Goal: Task Accomplishment & Management: Complete application form

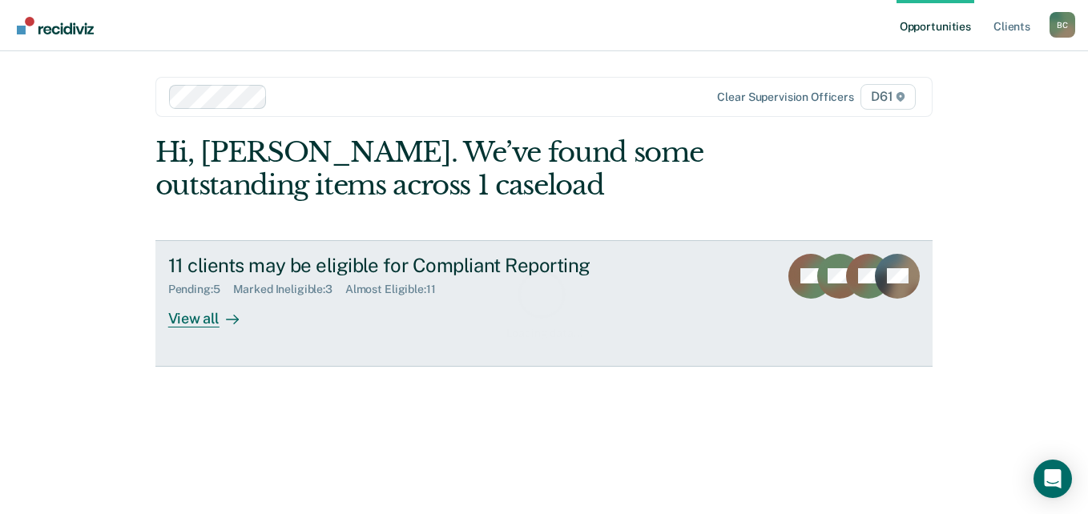
click at [282, 269] on div "11 clients may be eligible for Compliant Reporting" at bounding box center [449, 265] width 563 height 23
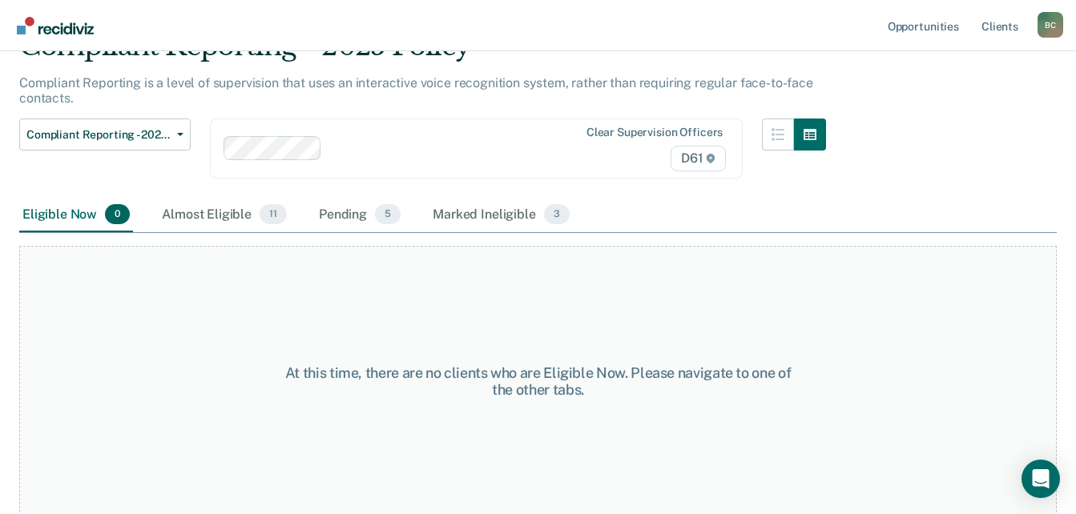
scroll to position [83, 0]
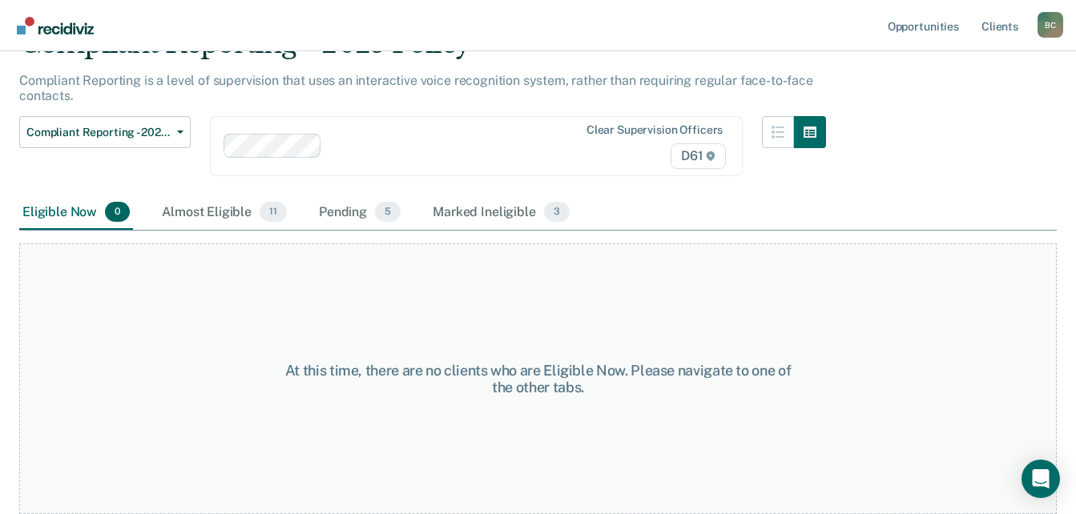
click at [183, 208] on div "Almost Eligible 11" at bounding box center [224, 213] width 131 height 35
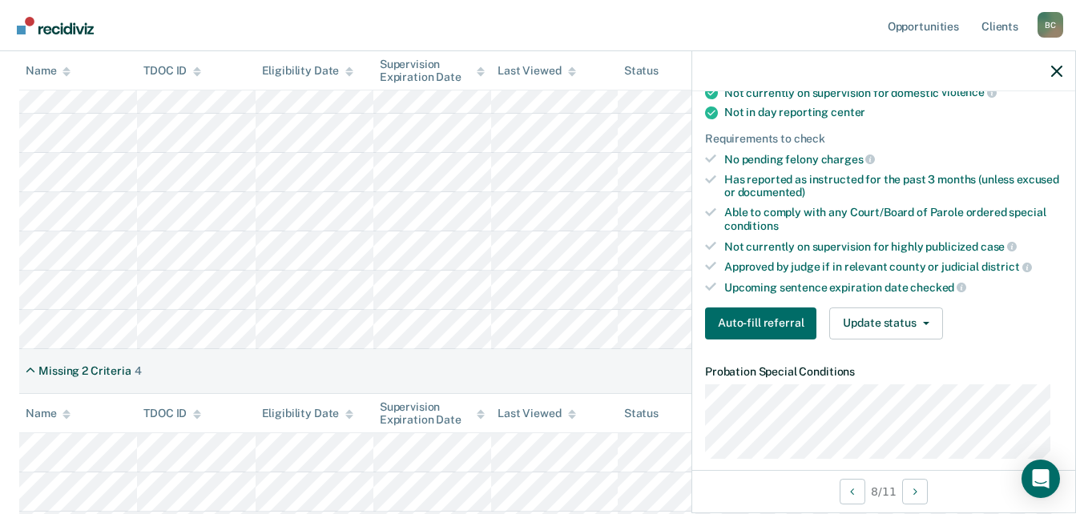
scroll to position [321, 0]
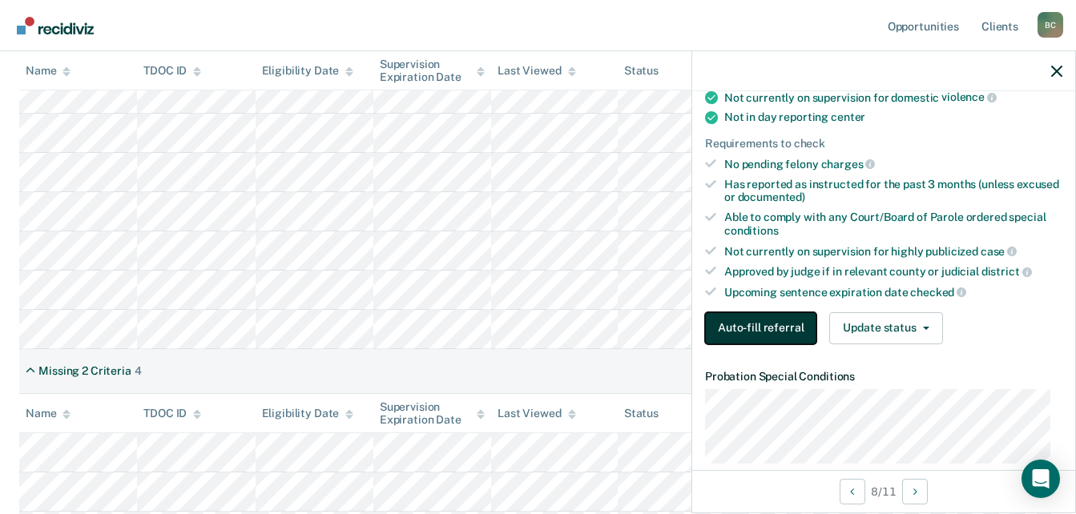
click at [771, 329] on button "Auto-fill referral" at bounding box center [760, 329] width 111 height 32
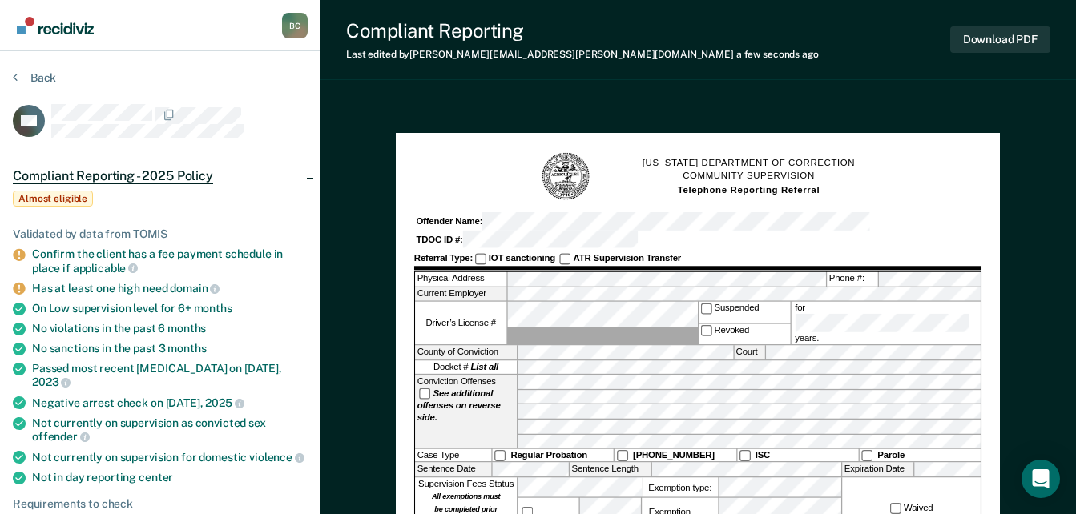
click at [30, 87] on div "Back" at bounding box center [160, 88] width 295 height 34
click at [13, 75] on icon at bounding box center [15, 77] width 5 height 13
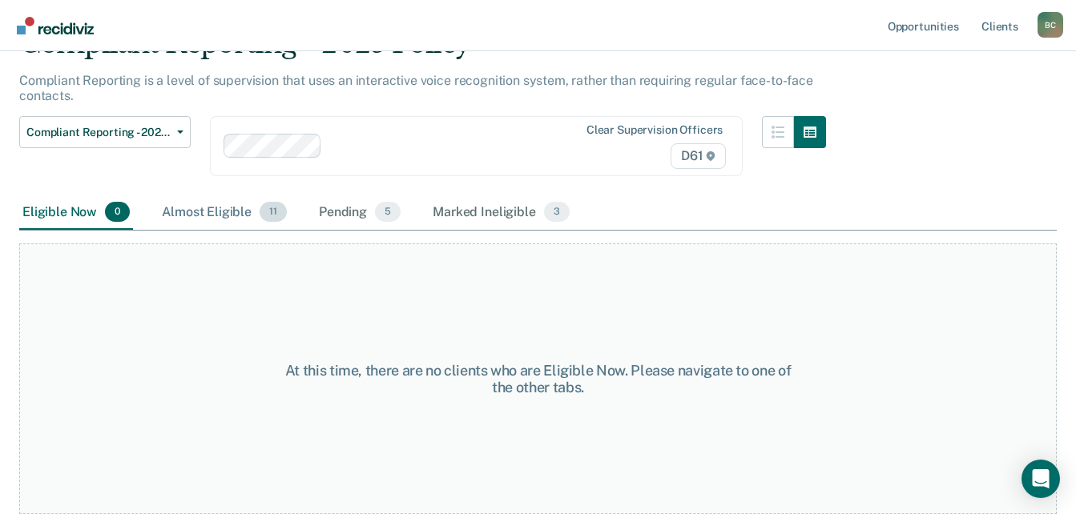
click at [219, 204] on div "Almost Eligible 11" at bounding box center [224, 213] width 131 height 35
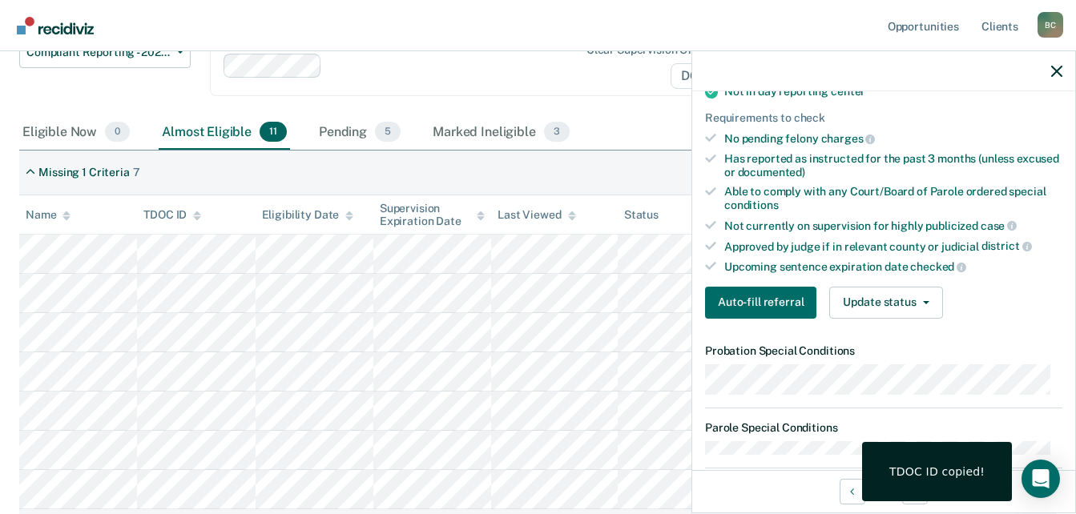
scroll to position [481, 0]
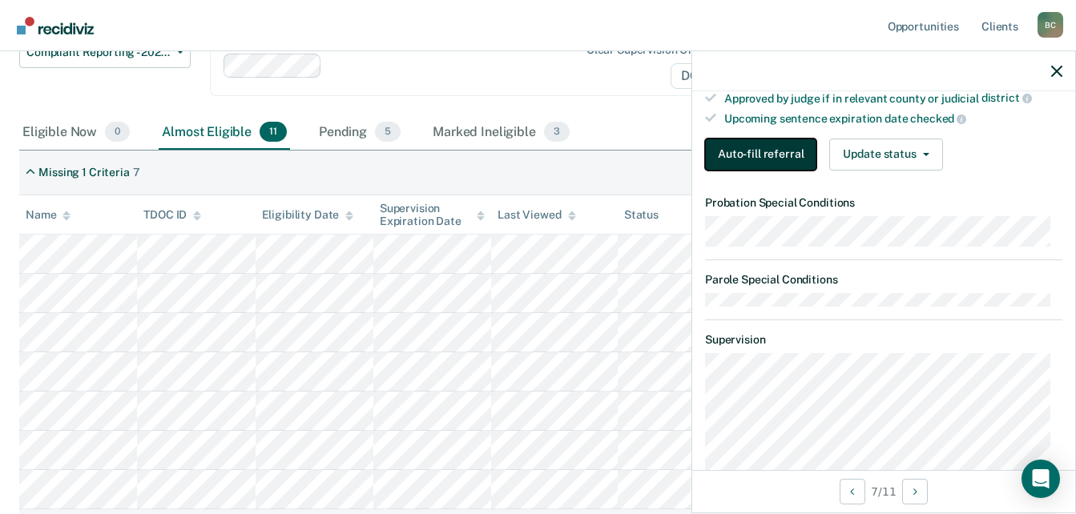
click at [747, 169] on button "Auto-fill referral" at bounding box center [760, 155] width 111 height 32
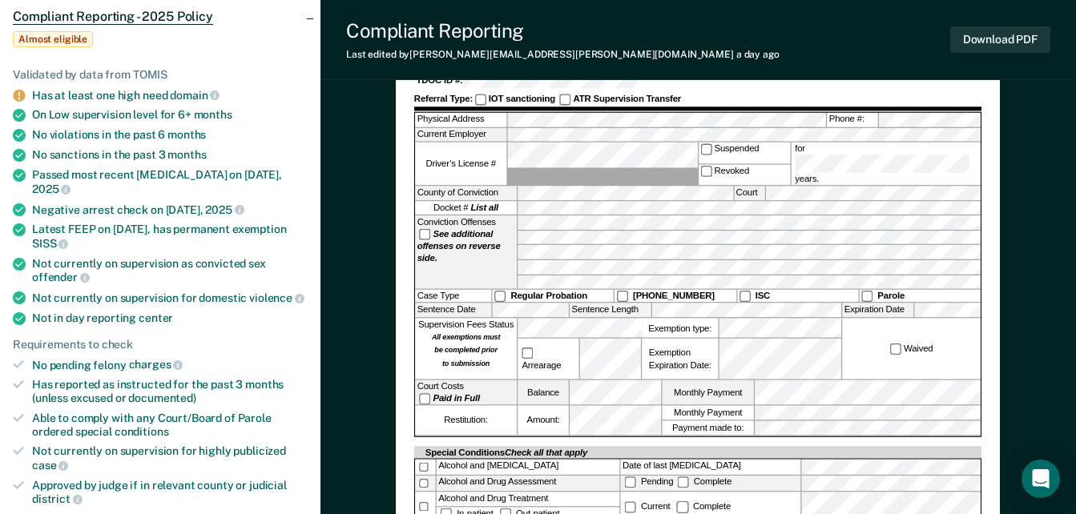
scroll to position [160, 0]
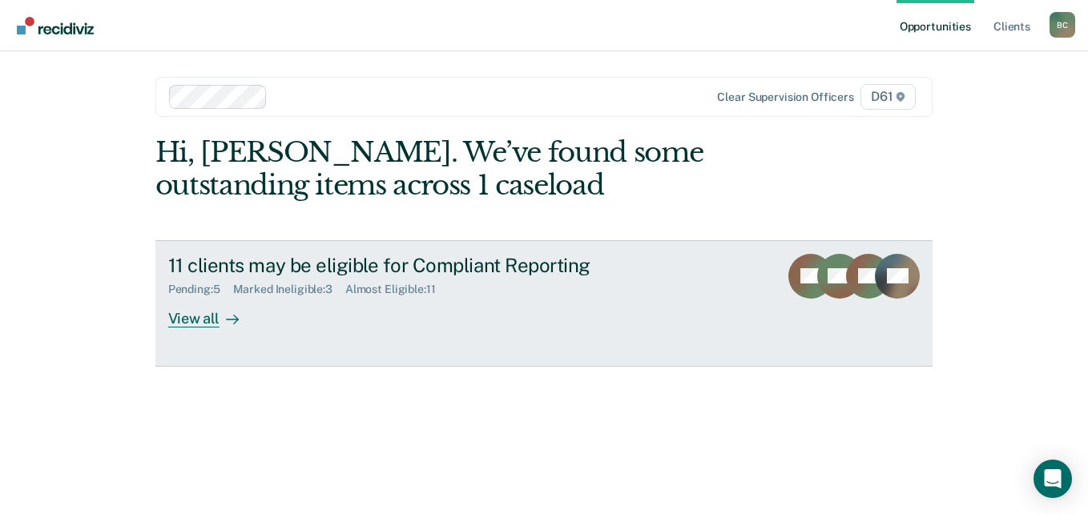
drag, startPoint x: 318, startPoint y: 256, endPoint x: 317, endPoint y: 281, distance: 24.9
click at [309, 286] on div "Marked Ineligible : 3" at bounding box center [289, 290] width 112 height 14
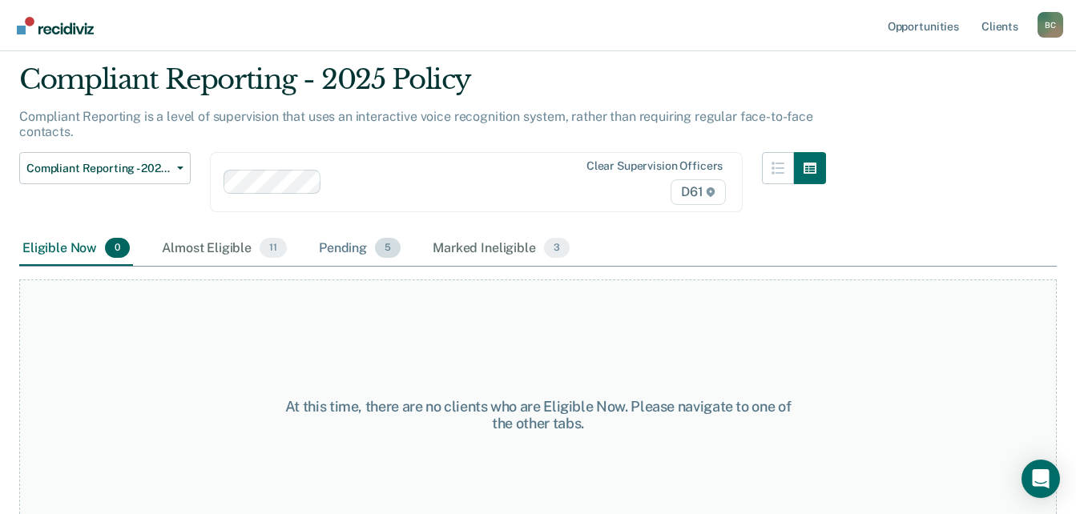
scroll to position [83, 0]
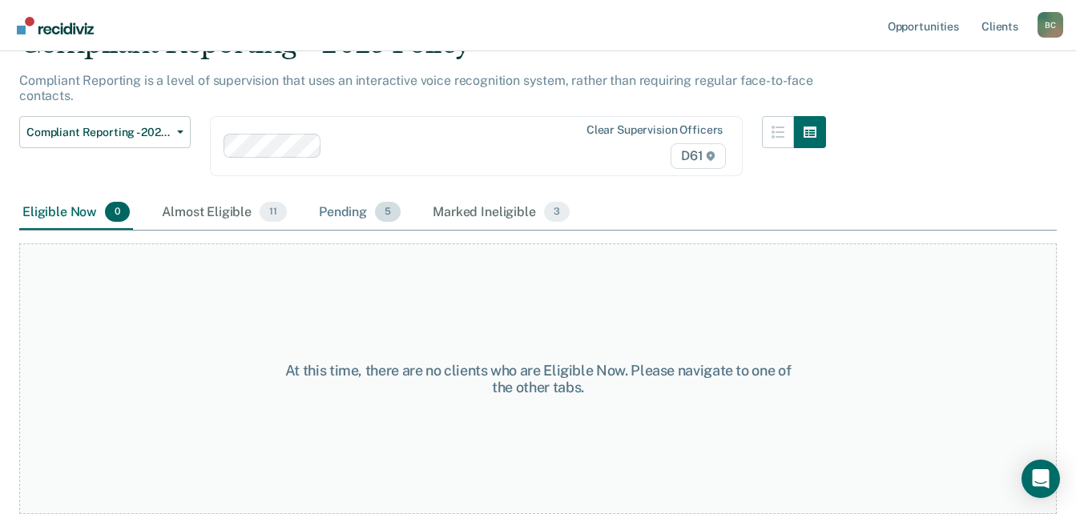
click at [382, 211] on span "5" at bounding box center [388, 212] width 26 height 21
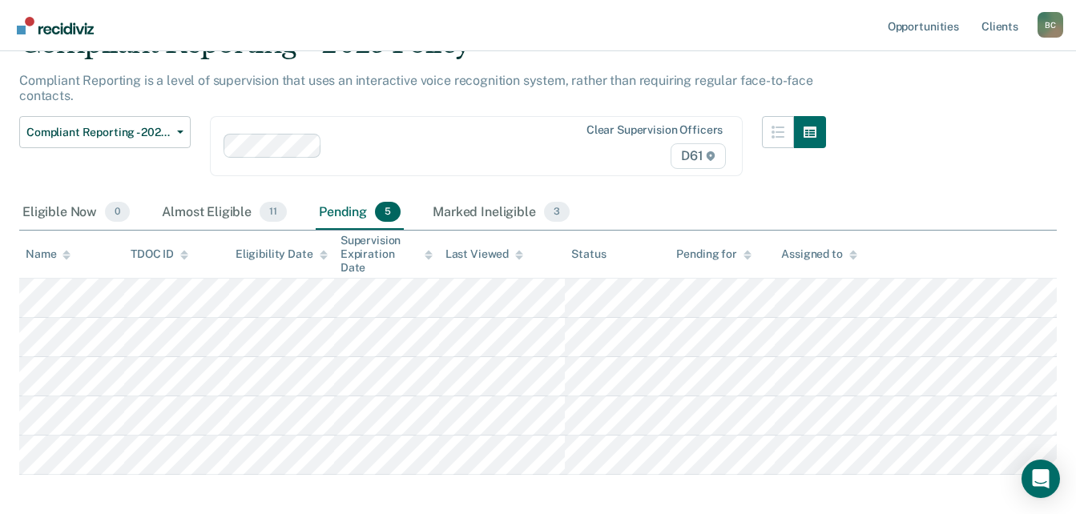
click at [335, 215] on div "Pending 5" at bounding box center [360, 213] width 88 height 35
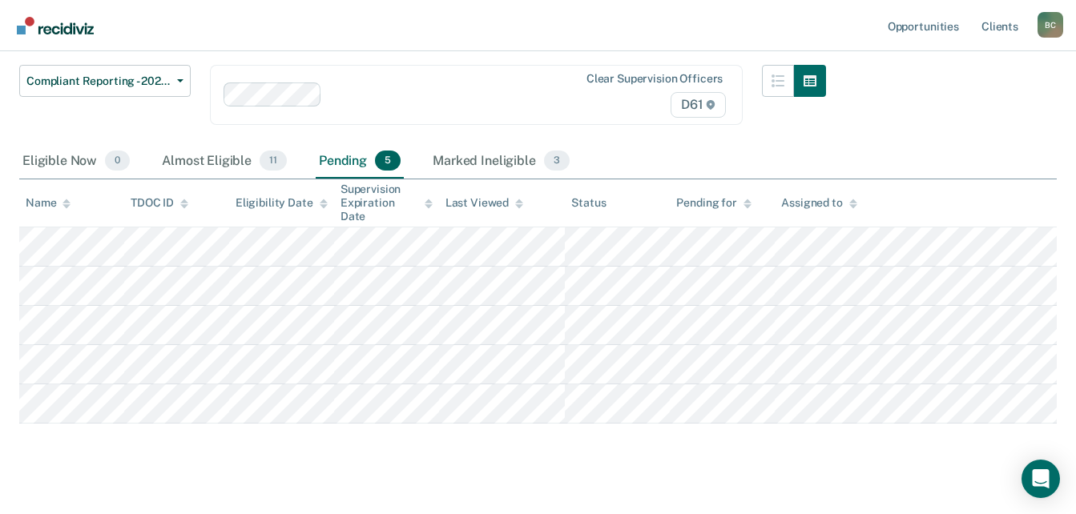
scroll to position [159, 0]
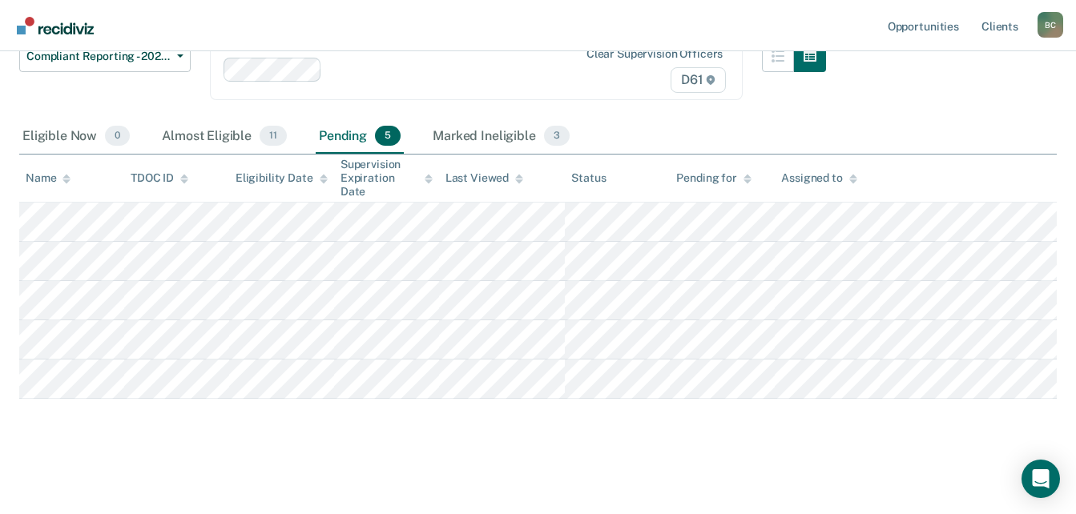
drag, startPoint x: 203, startPoint y: 143, endPoint x: 322, endPoint y: 147, distance: 119.4
click at [202, 144] on div "Almost Eligible 11" at bounding box center [224, 136] width 131 height 35
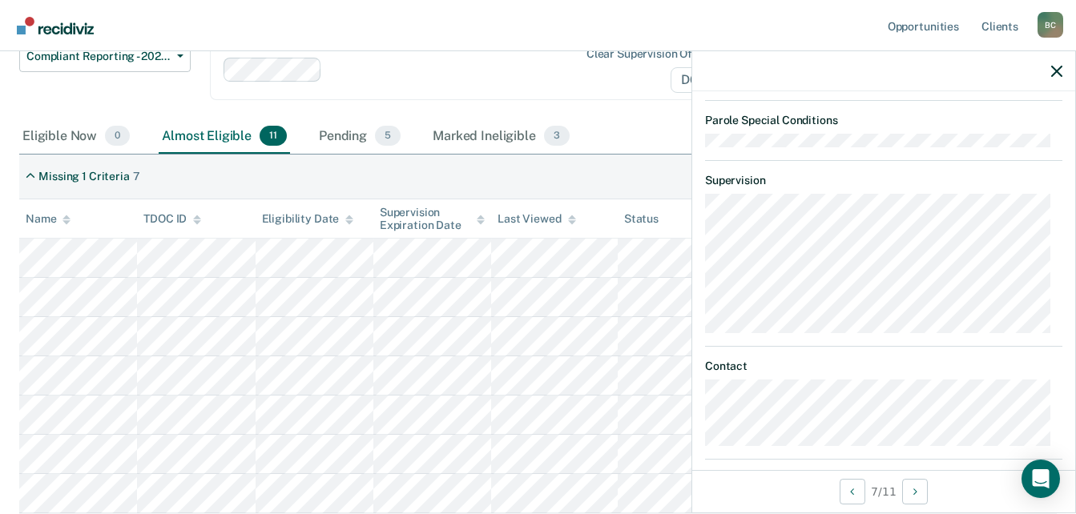
scroll to position [401, 0]
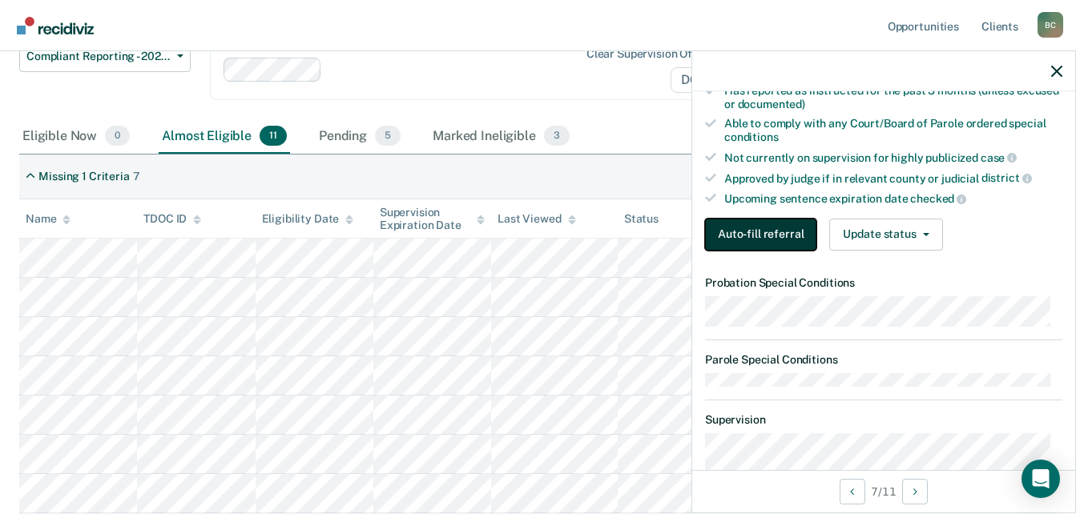
click at [776, 242] on button "Auto-fill referral" at bounding box center [760, 235] width 111 height 32
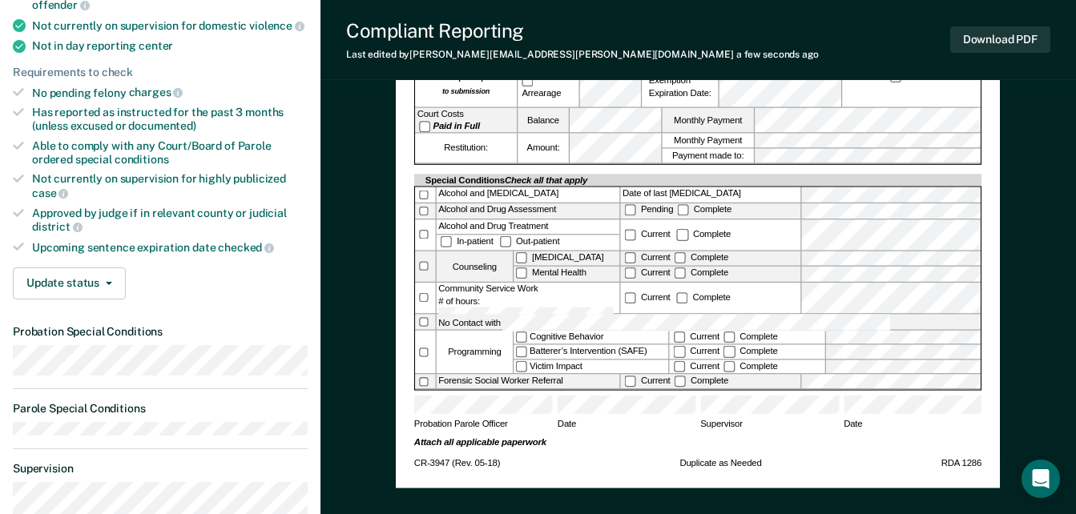
scroll to position [401, 0]
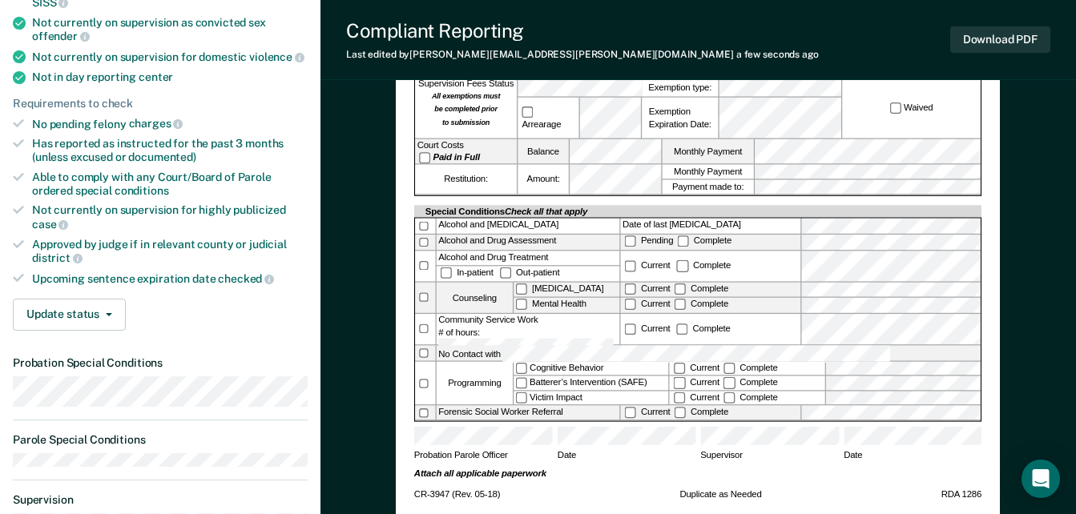
click at [817, 502] on div "[US_STATE] DEPARTMENT OF CORRECTION COMMUNITY SUPERVISION Telephone Reporting R…" at bounding box center [698, 125] width 604 height 787
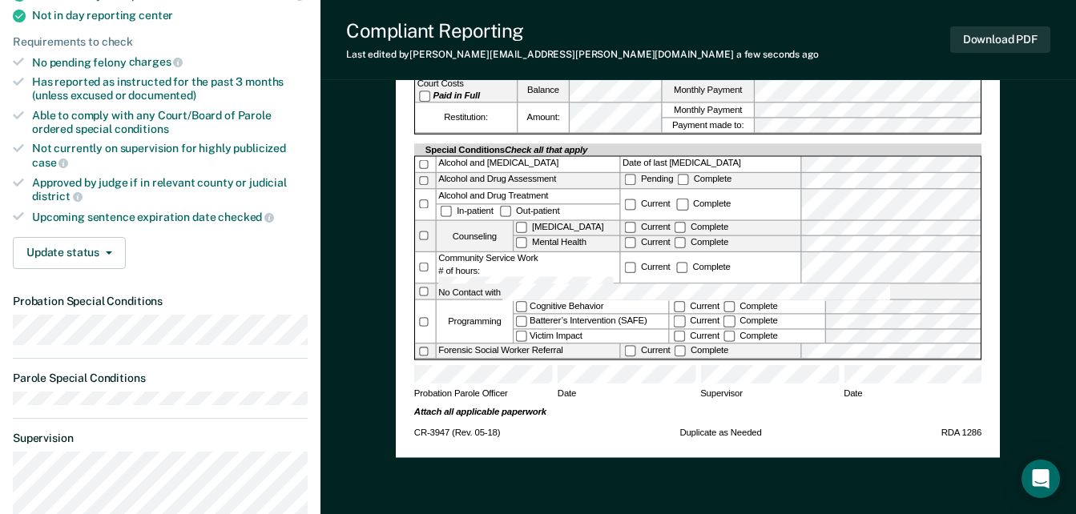
scroll to position [481, 0]
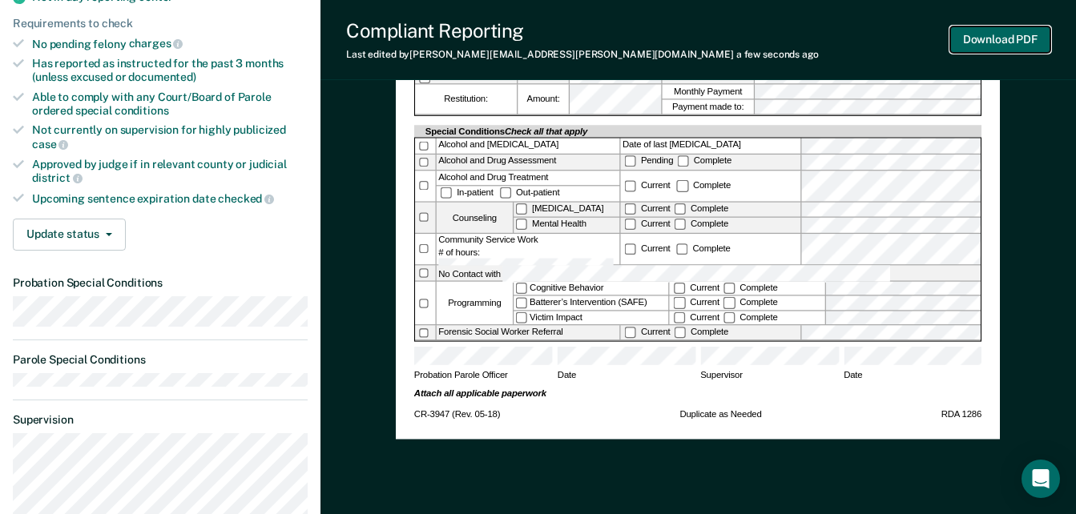
drag, startPoint x: 1025, startPoint y: 37, endPoint x: 1086, endPoint y: 42, distance: 61.1
click at [1025, 38] on button "Download PDF" at bounding box center [1000, 39] width 100 height 26
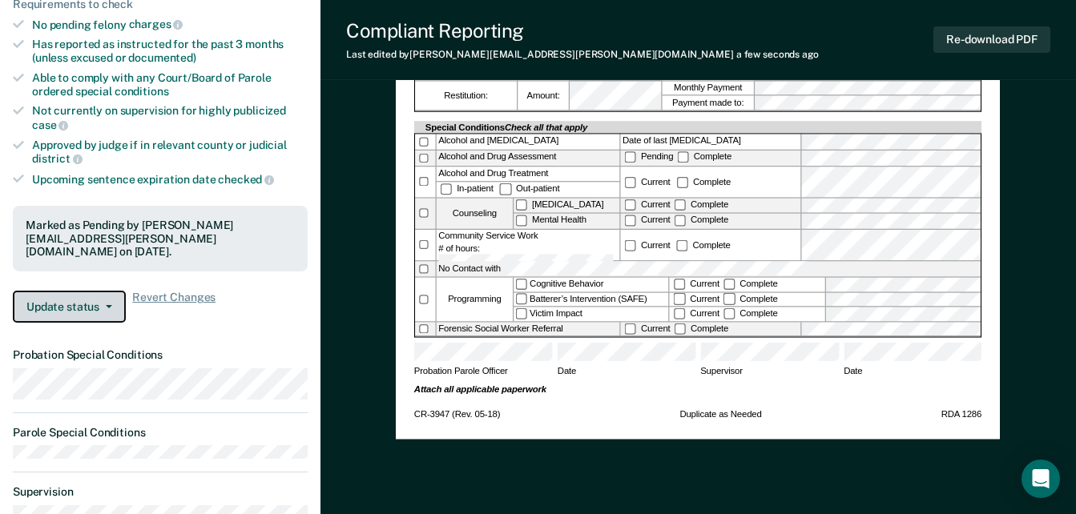
click at [38, 291] on button "Update status" at bounding box center [69, 307] width 113 height 32
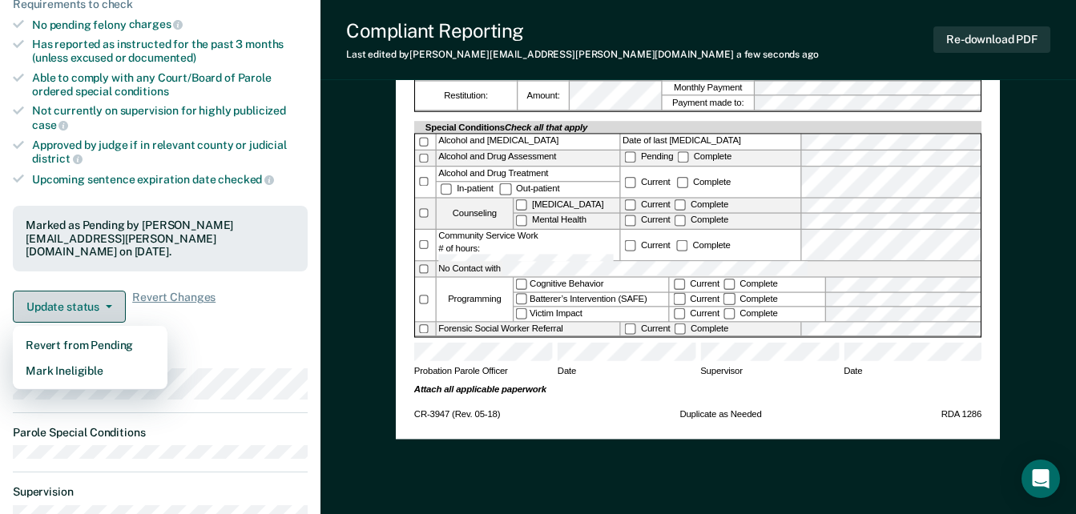
click at [76, 291] on button "Update status" at bounding box center [69, 307] width 113 height 32
